Goal: Check status: Check status

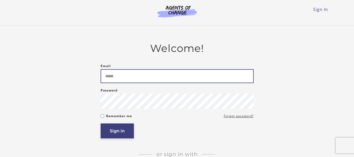
type input "**********"
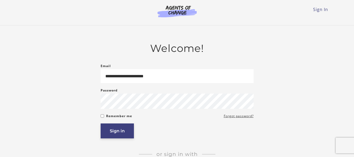
click at [119, 135] on button "Sign in" at bounding box center [117, 130] width 33 height 15
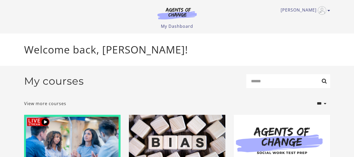
click at [238, 77] on div "My courses Search" at bounding box center [177, 83] width 306 height 18
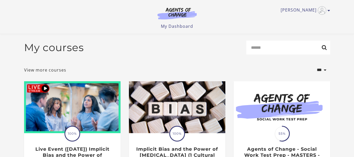
scroll to position [67, 0]
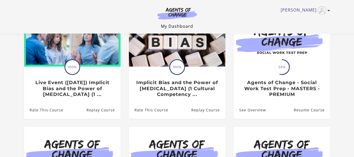
click at [185, 26] on link "My Dashboard" at bounding box center [177, 26] width 32 height 6
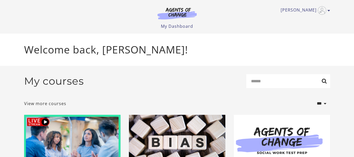
click at [110, 50] on p "Welcome back, [PERSON_NAME]!" at bounding box center [177, 49] width 306 height 15
